Goal: Task Accomplishment & Management: Manage account settings

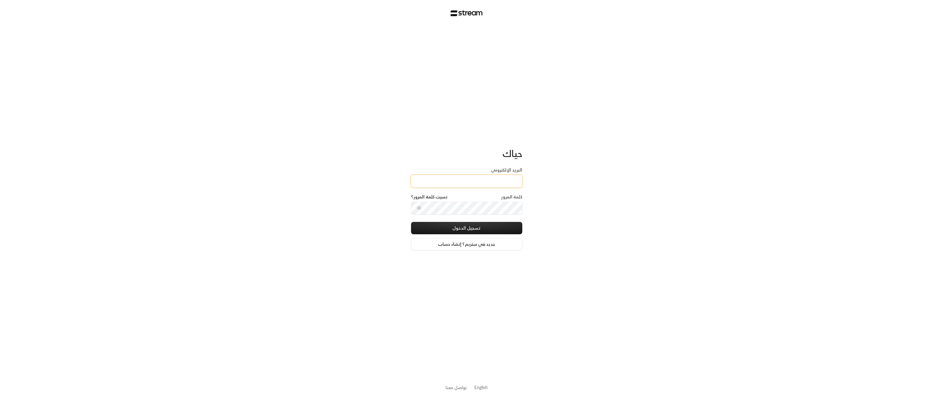
type input "[EMAIL_ADDRESS][DOMAIN_NAME]"
click at [478, 228] on button "تسجيل الدخول" at bounding box center [466, 228] width 111 height 12
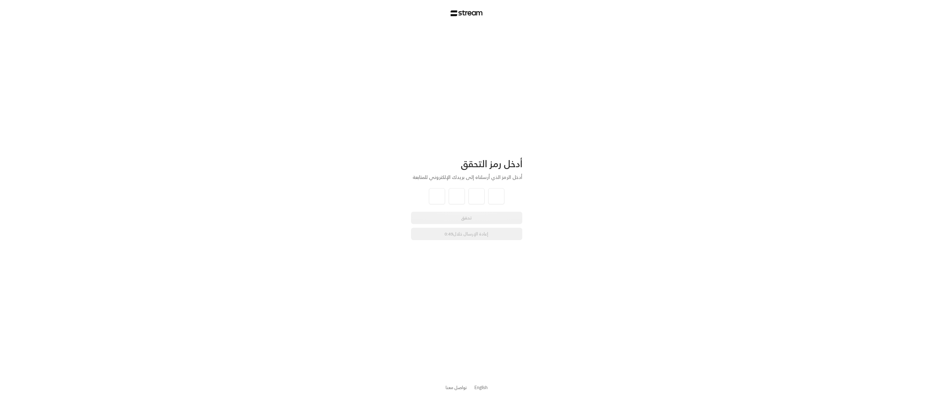
type input "0"
type input "2"
type input "7"
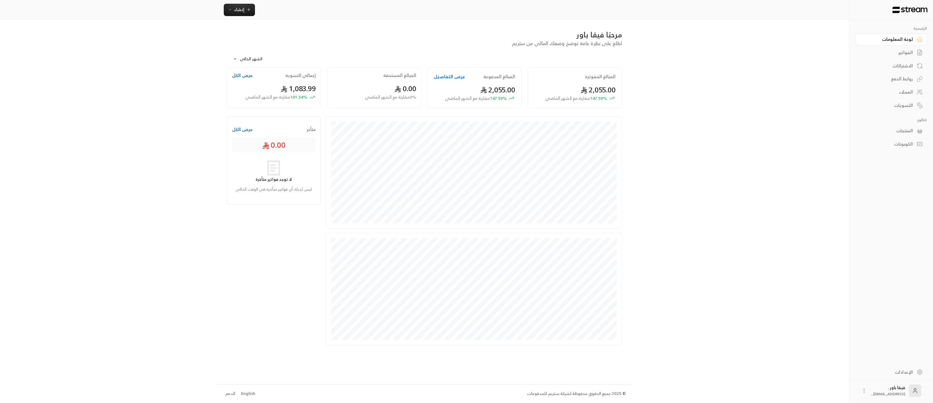
click at [903, 91] on div "العملاء" at bounding box center [888, 92] width 50 height 6
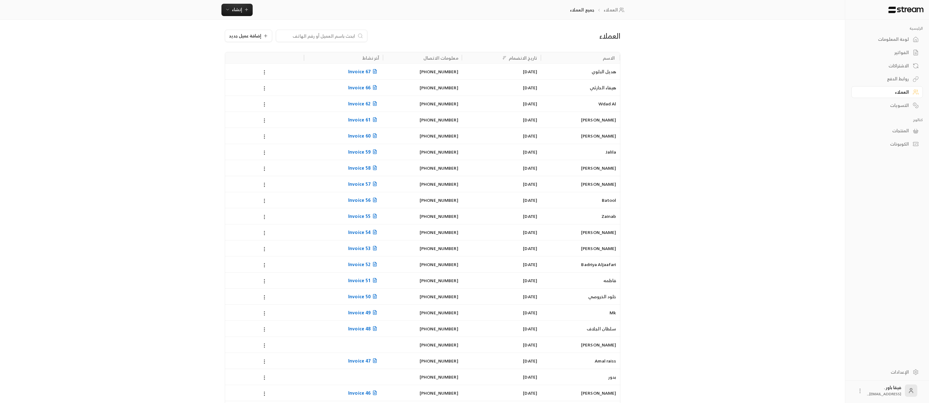
click at [611, 73] on div "هديل البلوي" at bounding box center [579, 72] width 71 height 16
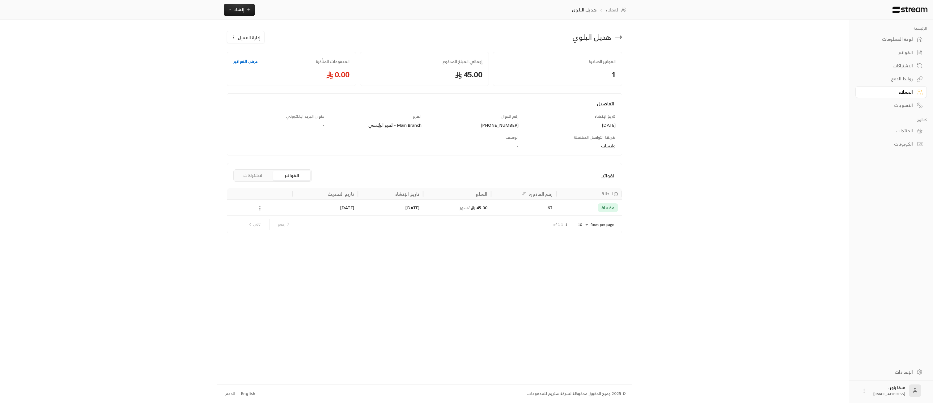
click at [921, 43] on link "لوحة المعلومات" at bounding box center [891, 39] width 71 height 12
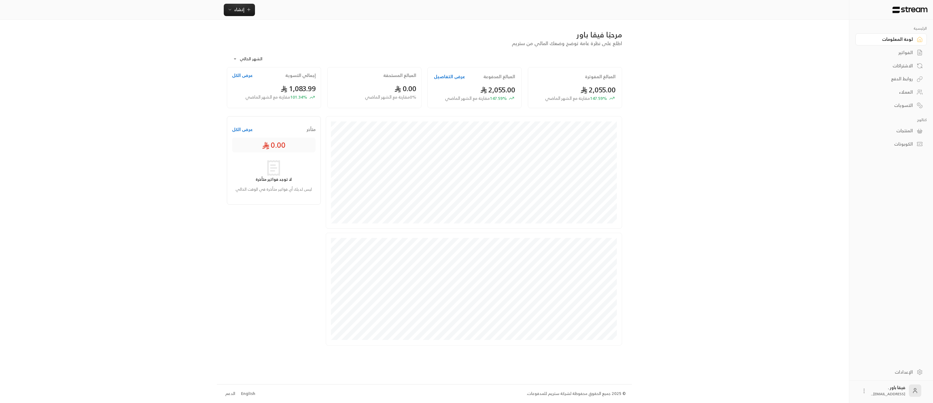
click at [903, 93] on div "العملاء" at bounding box center [888, 92] width 50 height 6
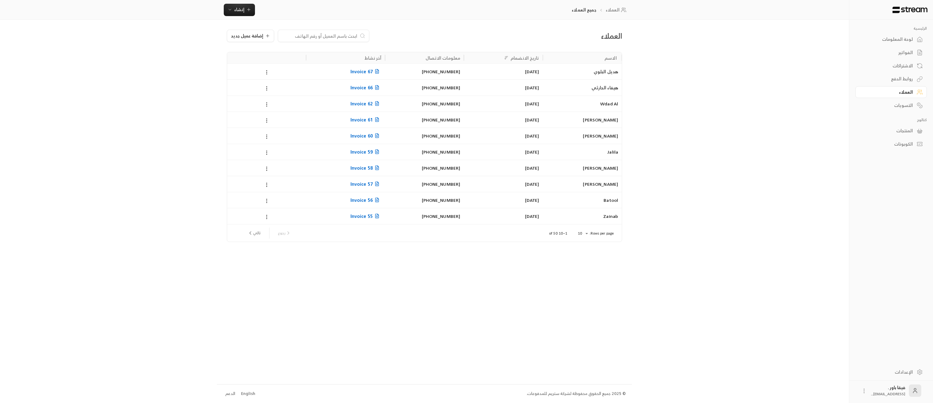
click at [905, 37] on div "لوحة المعلومات" at bounding box center [888, 39] width 50 height 6
